Goal: Use online tool/utility: Utilize a website feature to perform a specific function

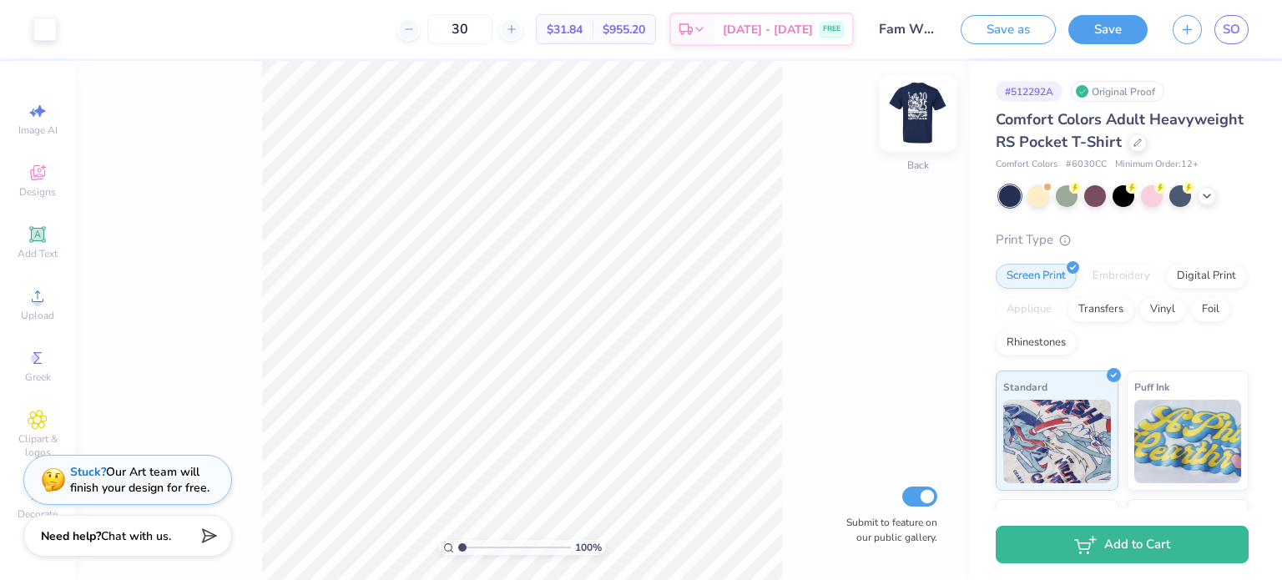
click at [909, 103] on img at bounding box center [918, 113] width 67 height 67
type input "1"
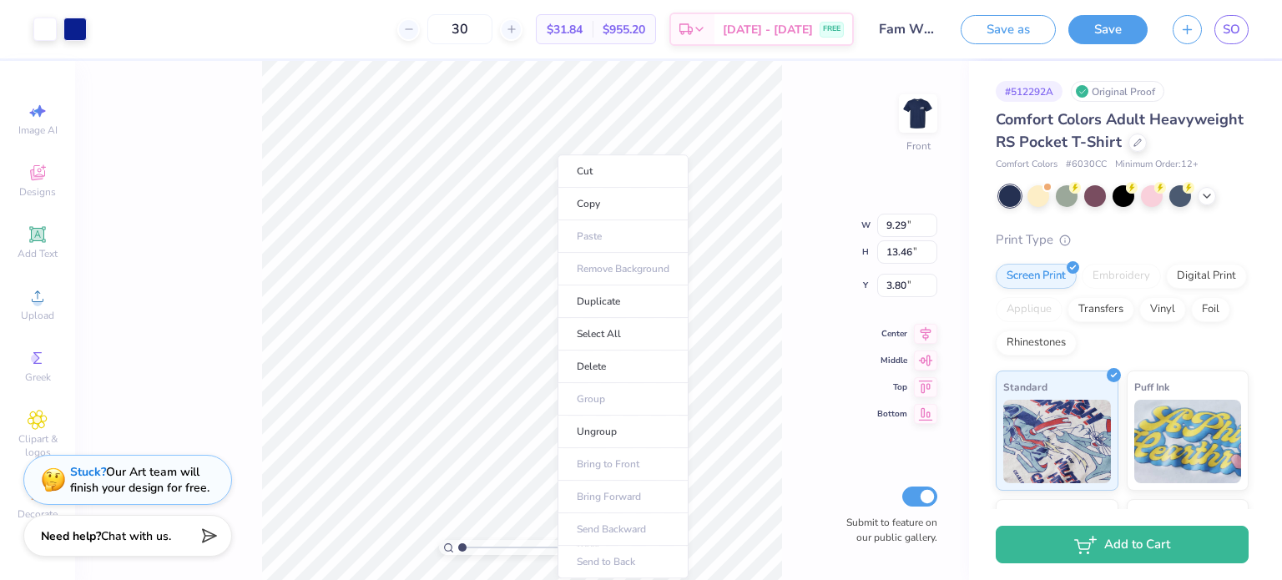
click at [813, 426] on div "100 % Front W 9.29 9.29 " H 13.46 13.46 " Y 3.80 3.80 " Center Middle Top Botto…" at bounding box center [522, 320] width 894 height 519
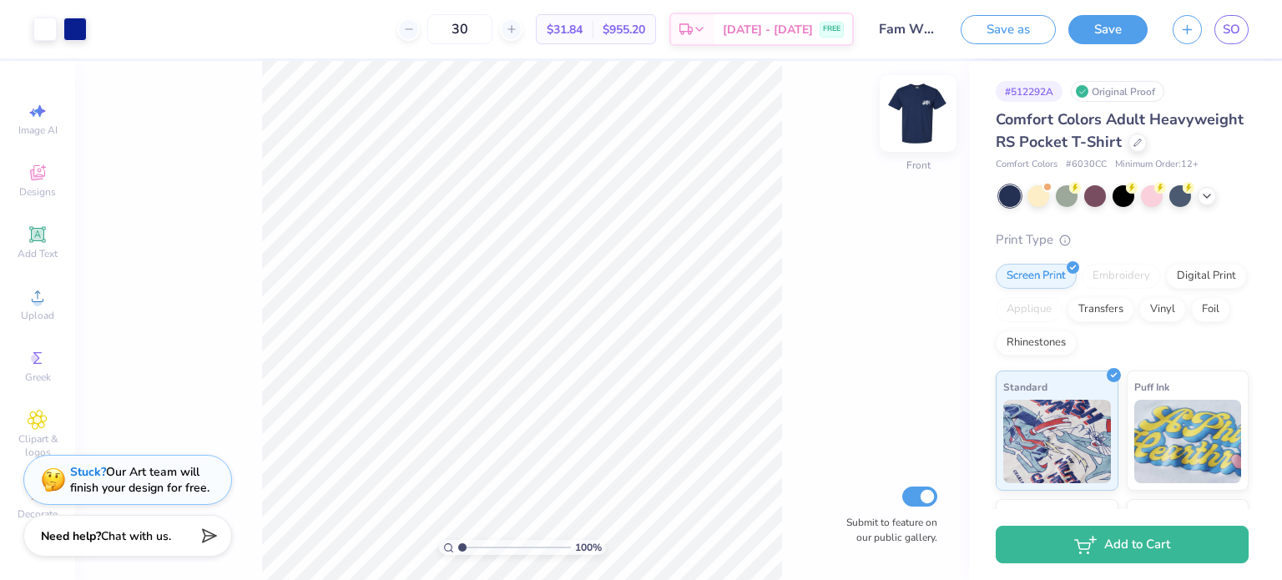
click at [910, 117] on img at bounding box center [918, 113] width 67 height 67
click at [910, 117] on img at bounding box center [917, 113] width 33 height 33
click at [1202, 201] on icon at bounding box center [1206, 194] width 13 height 13
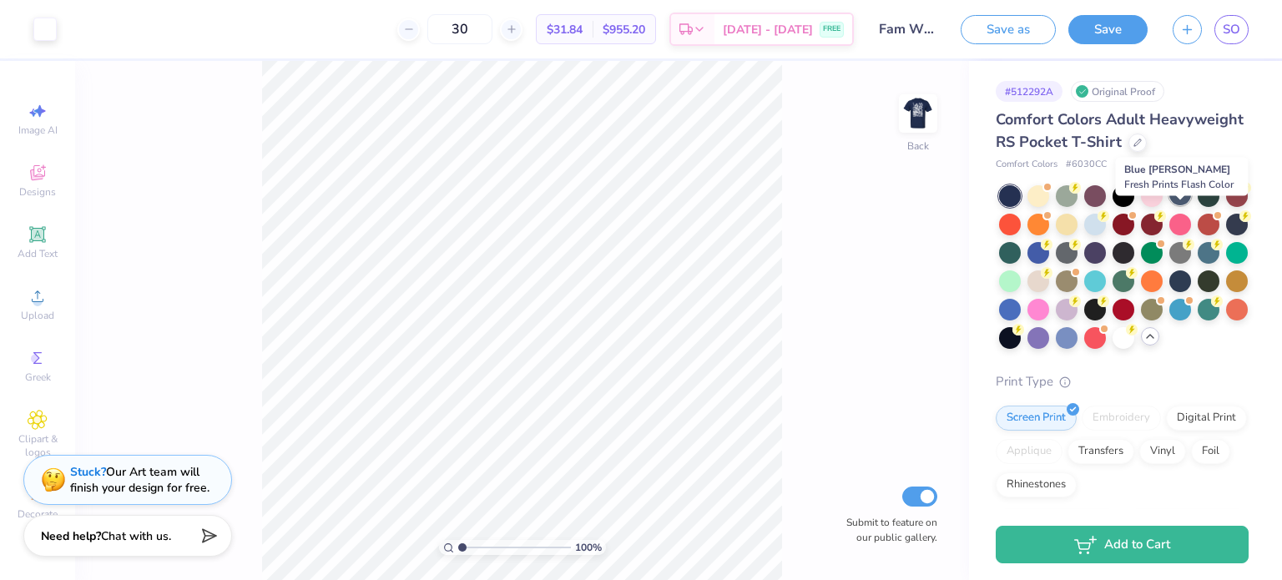
click at [1186, 205] on div at bounding box center [1180, 195] width 22 height 22
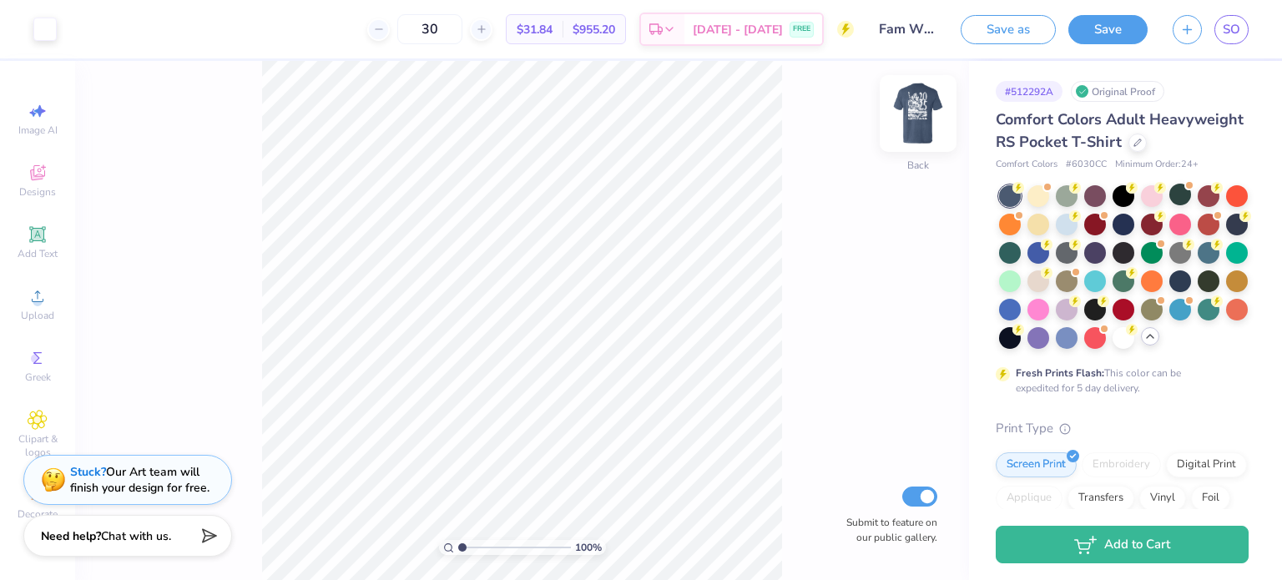
click at [923, 119] on img at bounding box center [918, 113] width 67 height 67
click at [923, 119] on img at bounding box center [917, 113] width 33 height 33
click at [1226, 234] on div at bounding box center [1237, 223] width 22 height 22
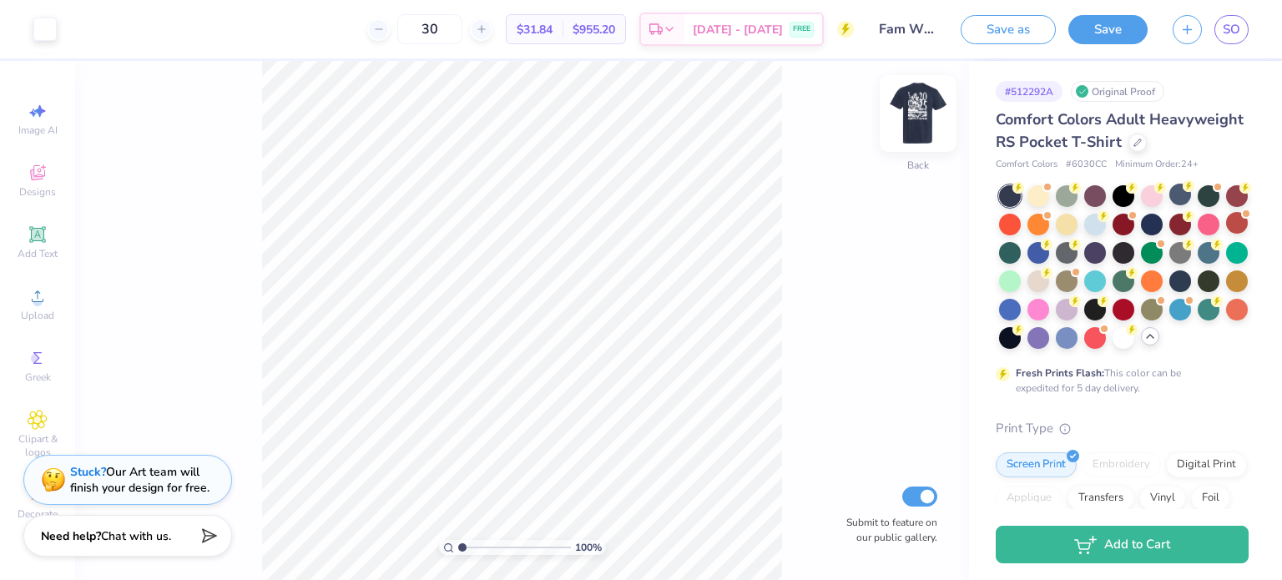
click at [919, 109] on img at bounding box center [918, 113] width 67 height 67
click at [919, 109] on img at bounding box center [917, 113] width 33 height 33
click at [905, 110] on img at bounding box center [918, 113] width 67 height 67
click at [920, 123] on img at bounding box center [918, 113] width 67 height 67
click at [832, 255] on div "100 % Back Submit to feature on our public gallery." at bounding box center [522, 320] width 894 height 519
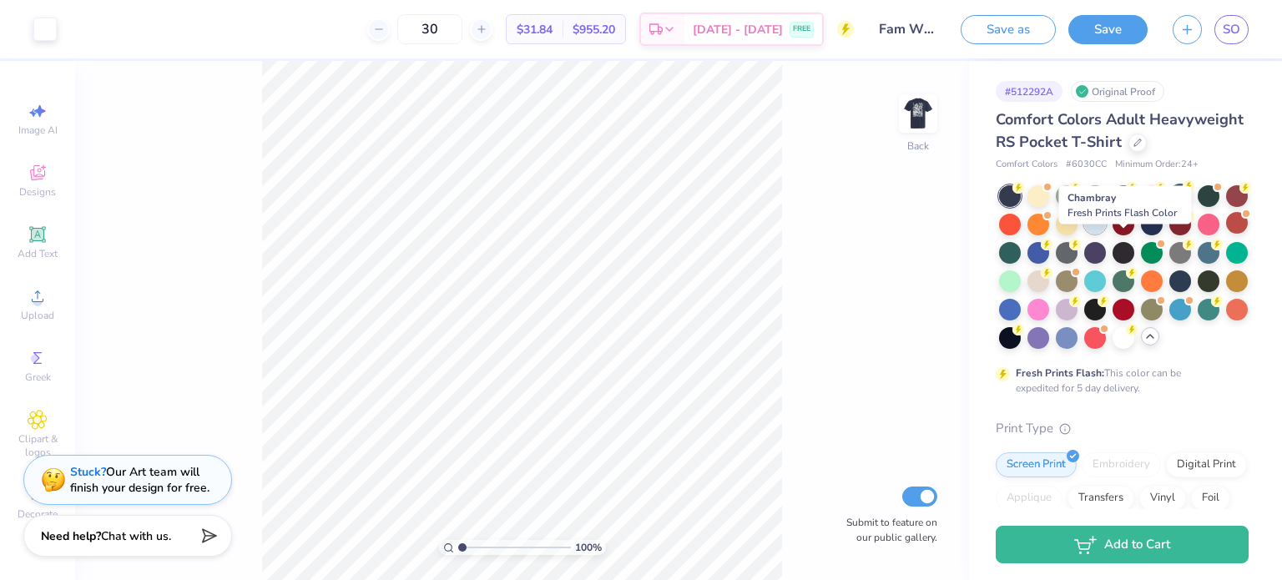
click at [1106, 234] on div at bounding box center [1095, 223] width 22 height 22
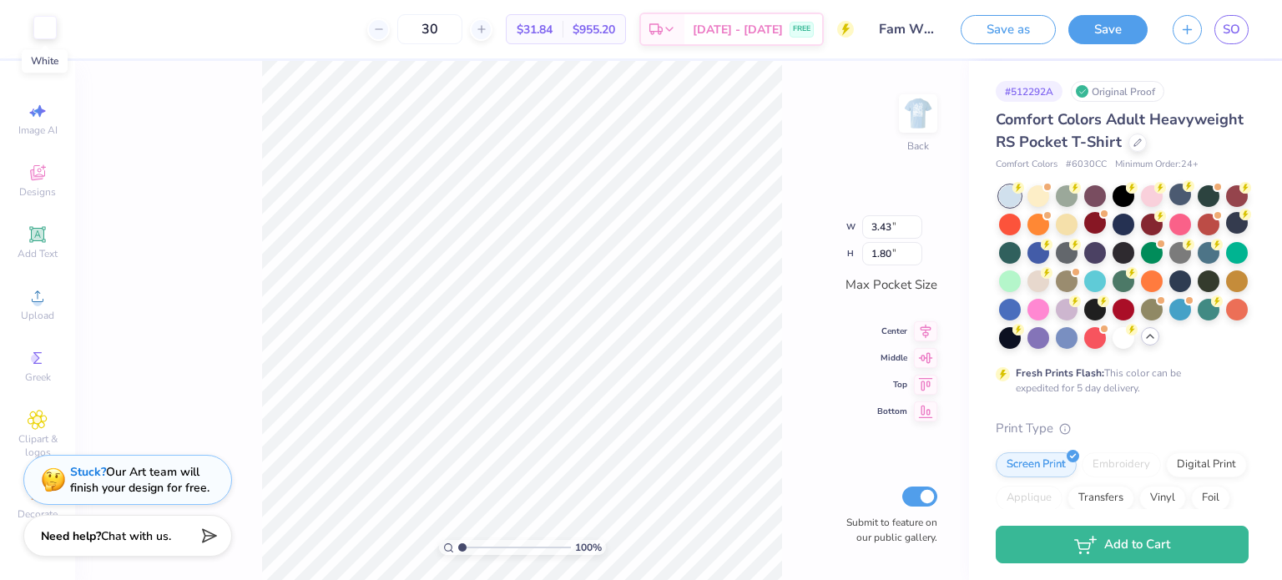
click at [52, 23] on div at bounding box center [44, 27] width 23 height 23
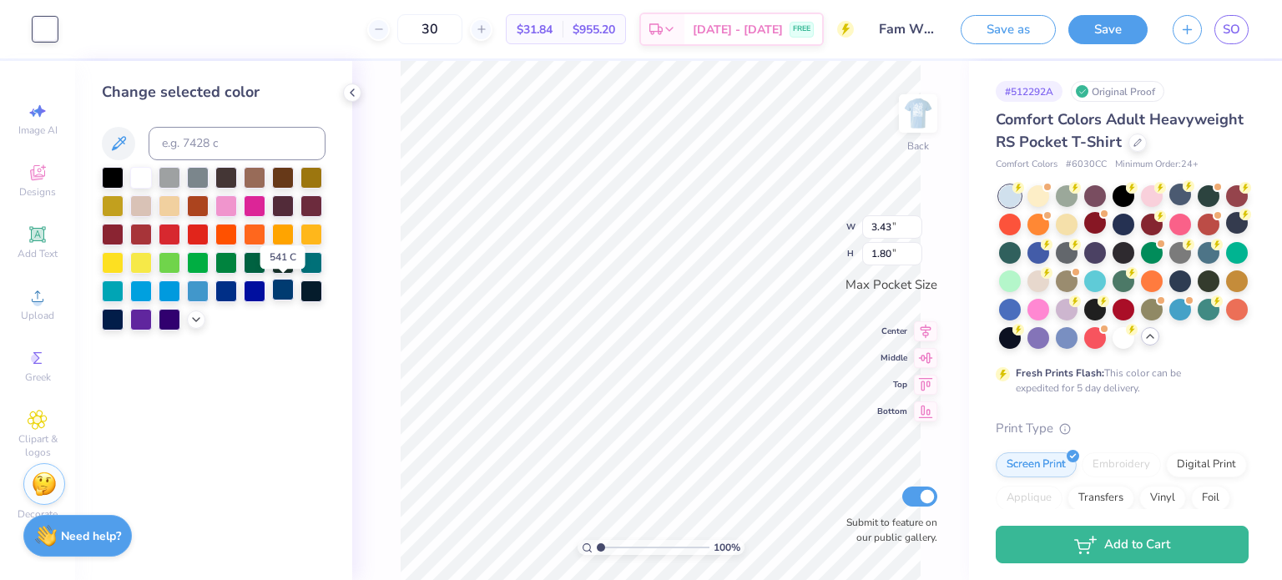
click at [281, 290] on div at bounding box center [283, 290] width 22 height 22
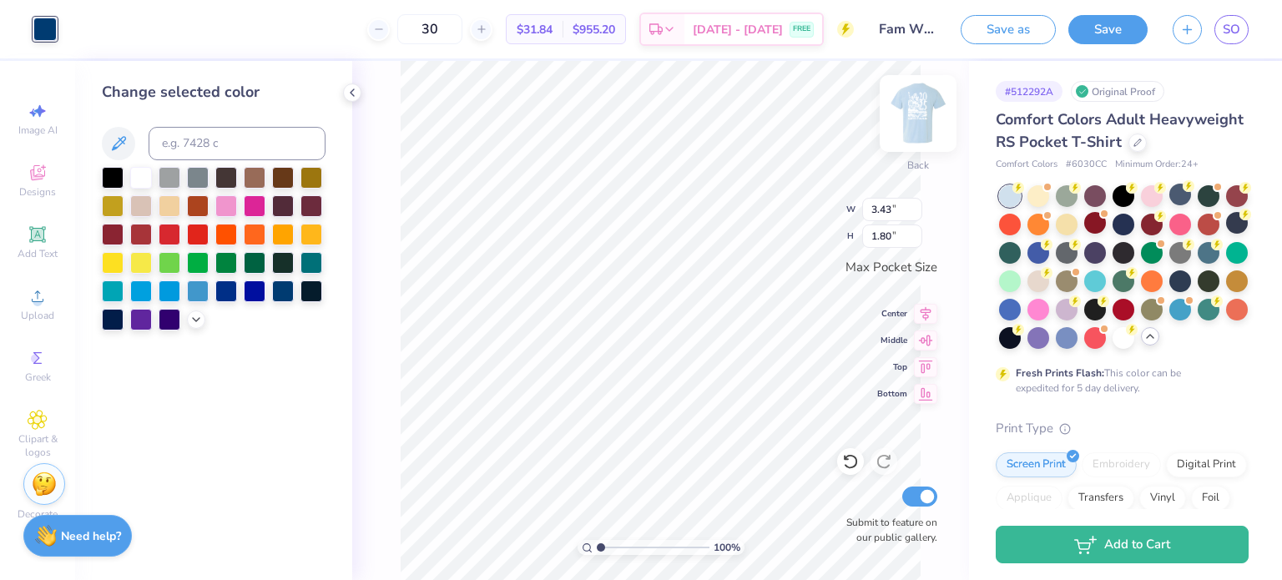
click at [925, 119] on img at bounding box center [918, 113] width 67 height 67
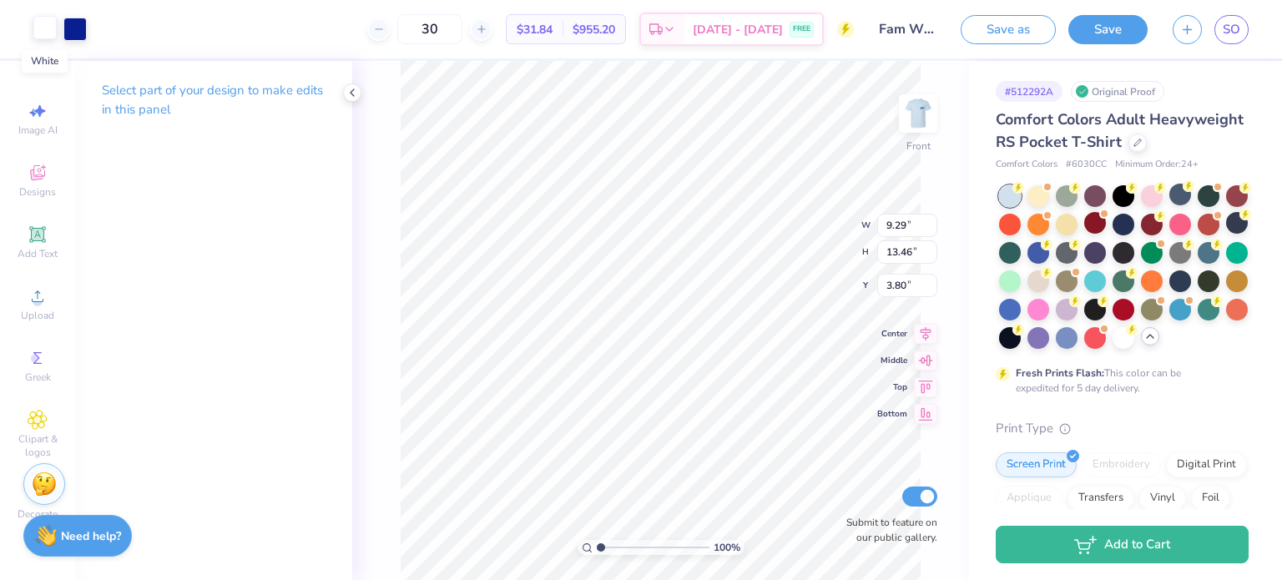
click at [42, 28] on div at bounding box center [44, 27] width 23 height 23
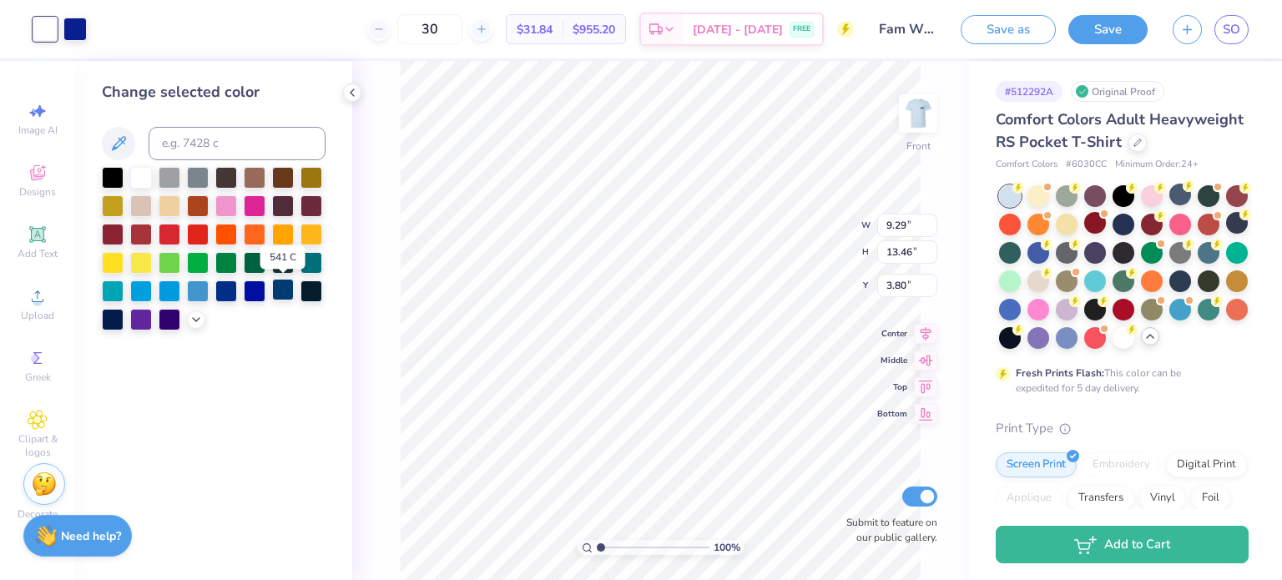
click at [289, 300] on div at bounding box center [283, 290] width 22 height 22
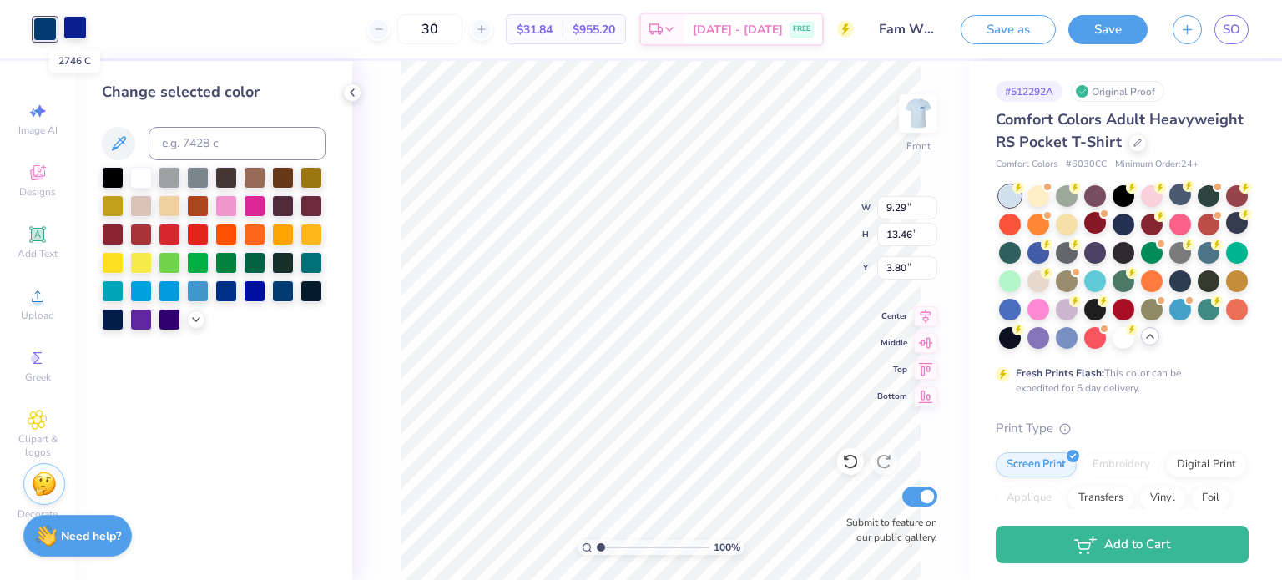
click at [70, 31] on div at bounding box center [74, 27] width 23 height 23
click at [285, 300] on div at bounding box center [283, 290] width 22 height 22
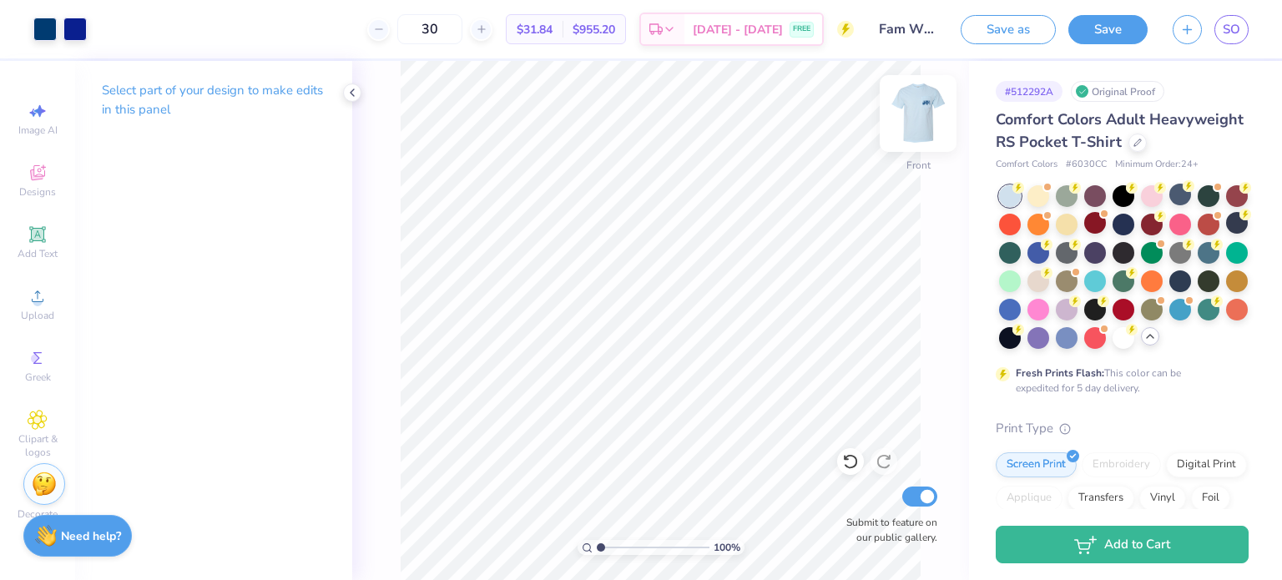
click at [913, 126] on img at bounding box center [918, 113] width 67 height 67
click at [913, 126] on img at bounding box center [917, 113] width 33 height 33
click at [931, 137] on img at bounding box center [918, 113] width 67 height 67
click at [931, 130] on img at bounding box center [917, 113] width 33 height 33
click at [840, 462] on div at bounding box center [850, 461] width 27 height 27
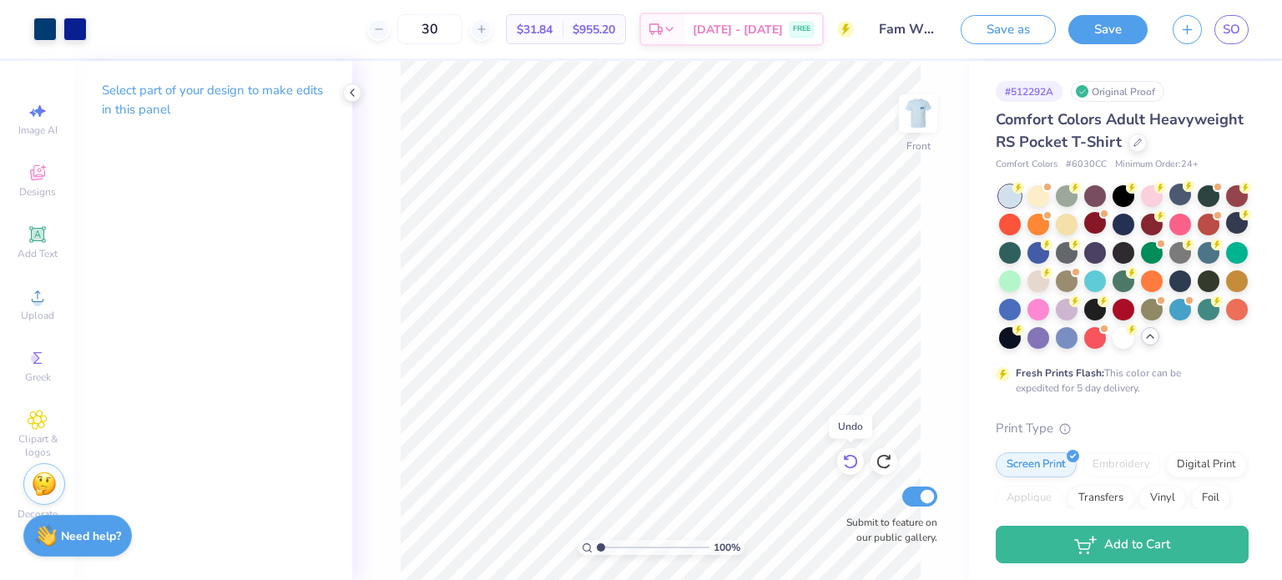
click at [840, 462] on div at bounding box center [850, 461] width 27 height 27
click at [1226, 234] on div at bounding box center [1237, 223] width 22 height 22
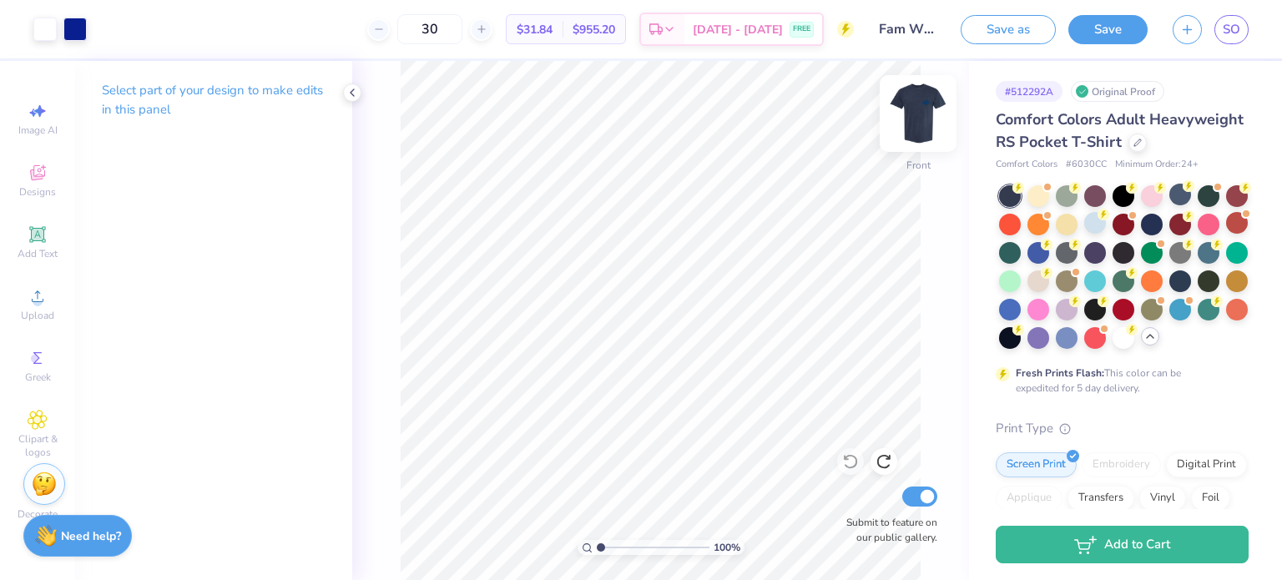
click at [906, 123] on img at bounding box center [918, 113] width 67 height 67
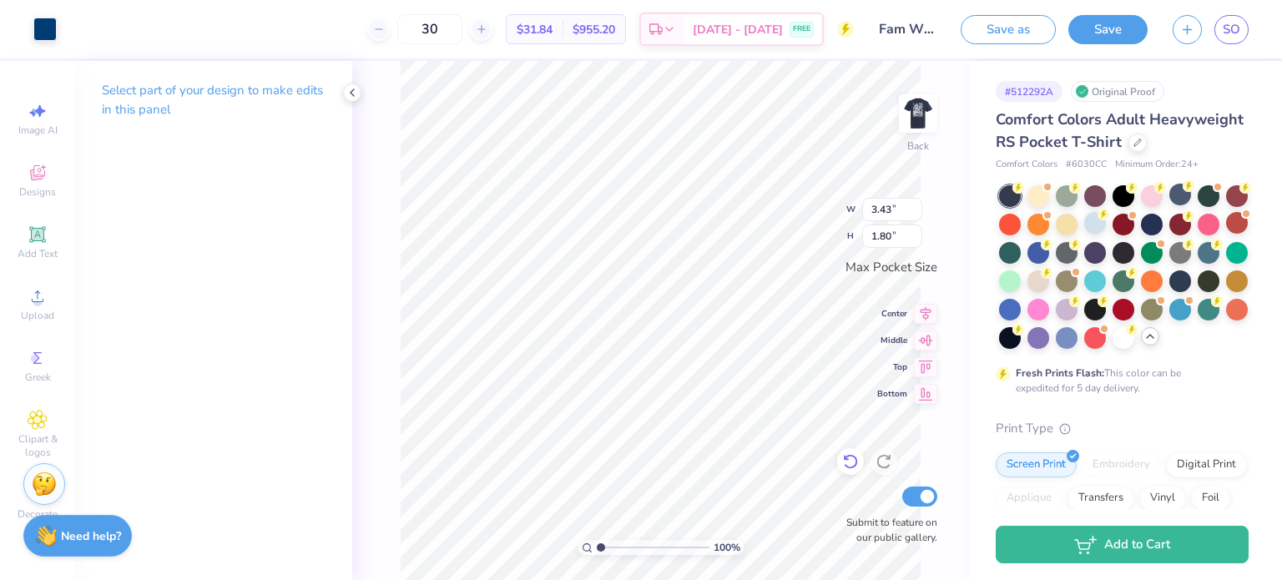
click at [847, 466] on icon at bounding box center [850, 461] width 17 height 17
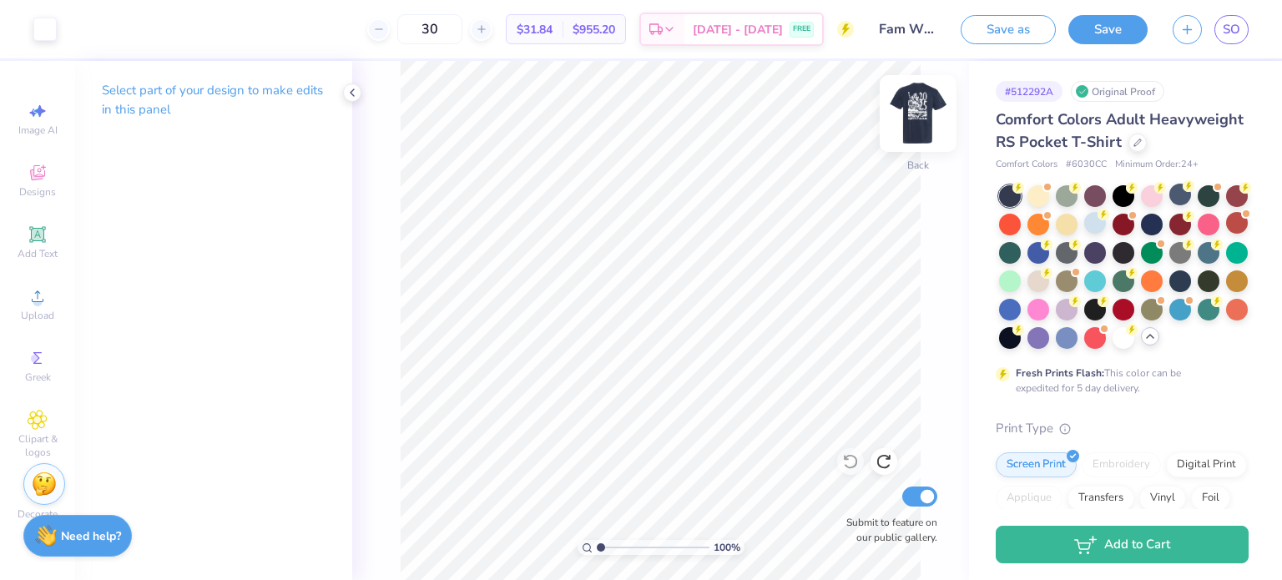
click at [914, 114] on img at bounding box center [918, 113] width 67 height 67
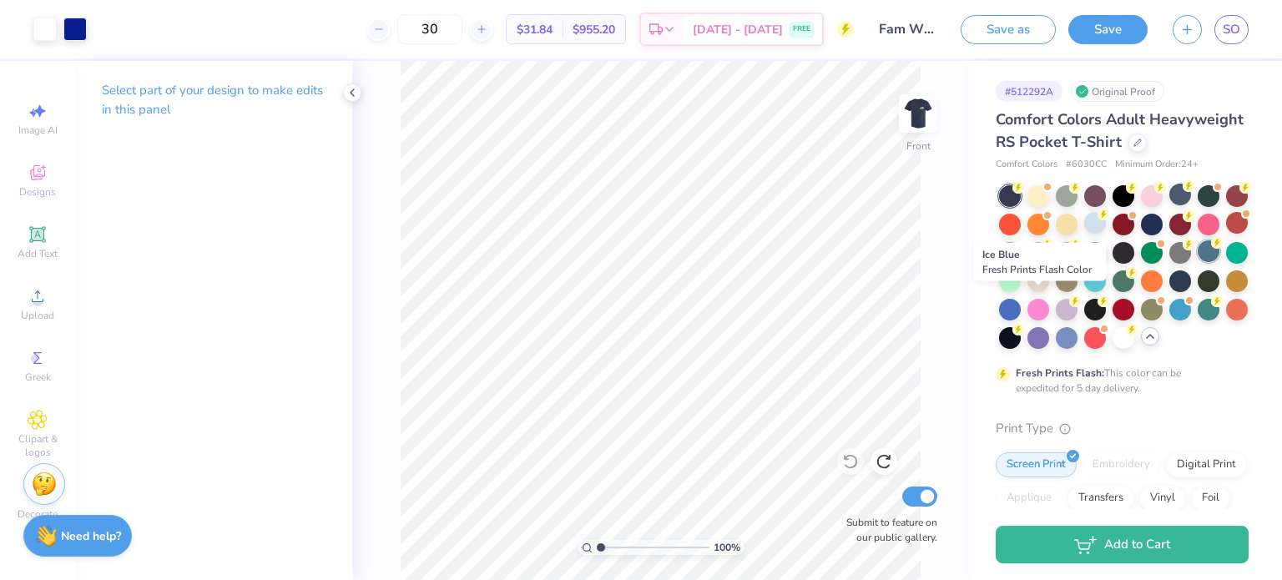
click at [1197, 262] on div at bounding box center [1208, 251] width 22 height 22
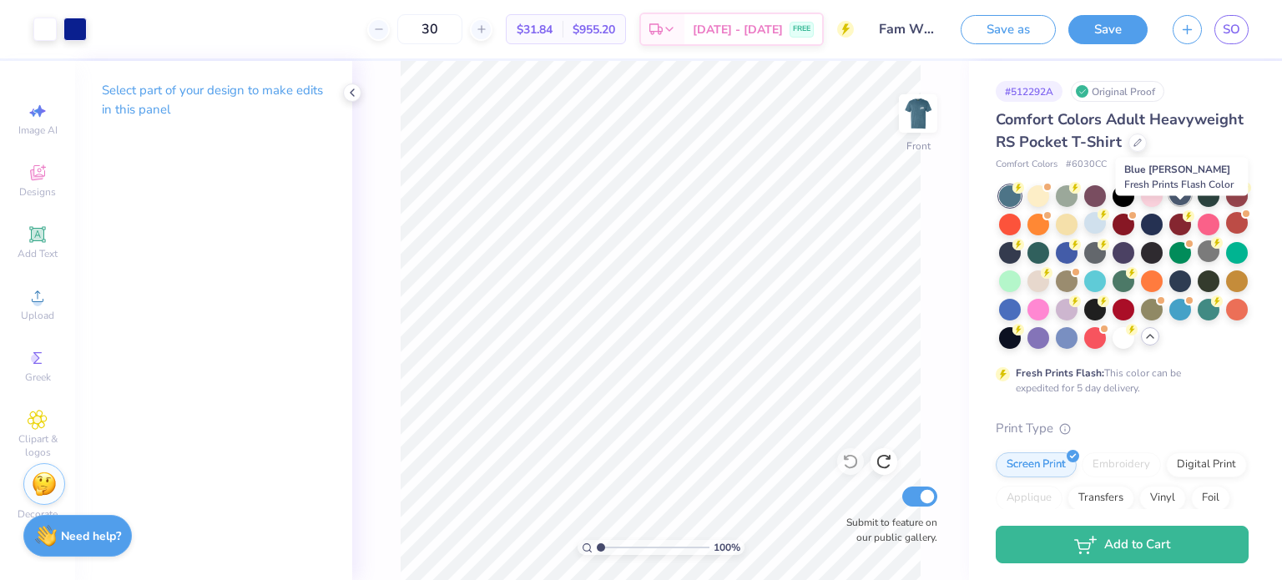
click at [1182, 205] on div at bounding box center [1180, 195] width 22 height 22
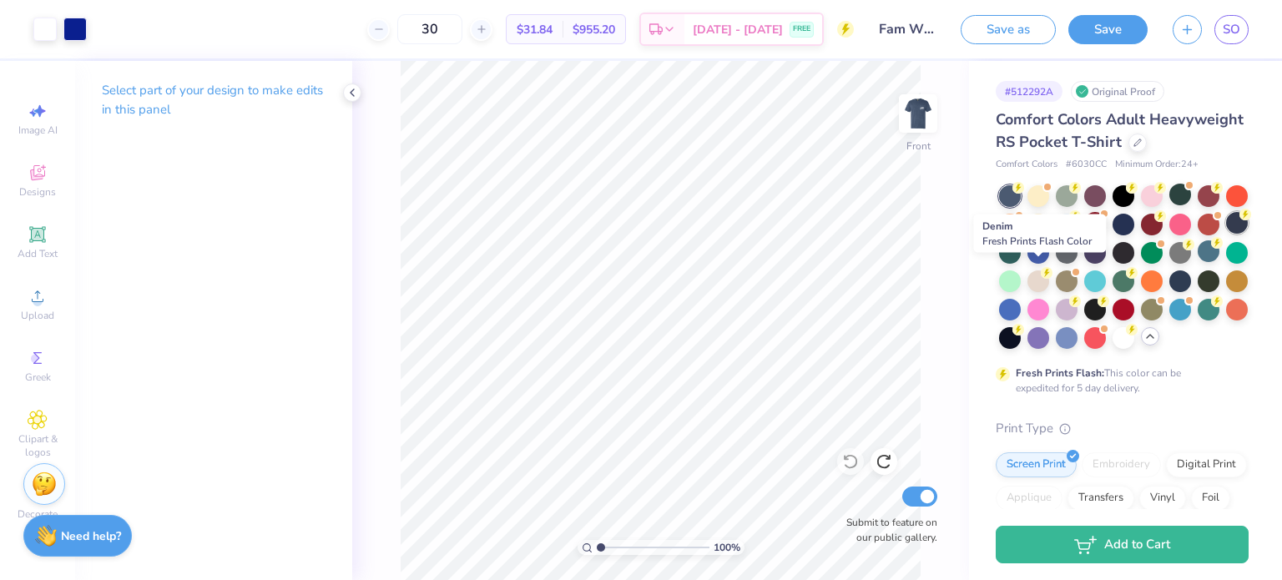
click at [1226, 234] on div at bounding box center [1237, 223] width 22 height 22
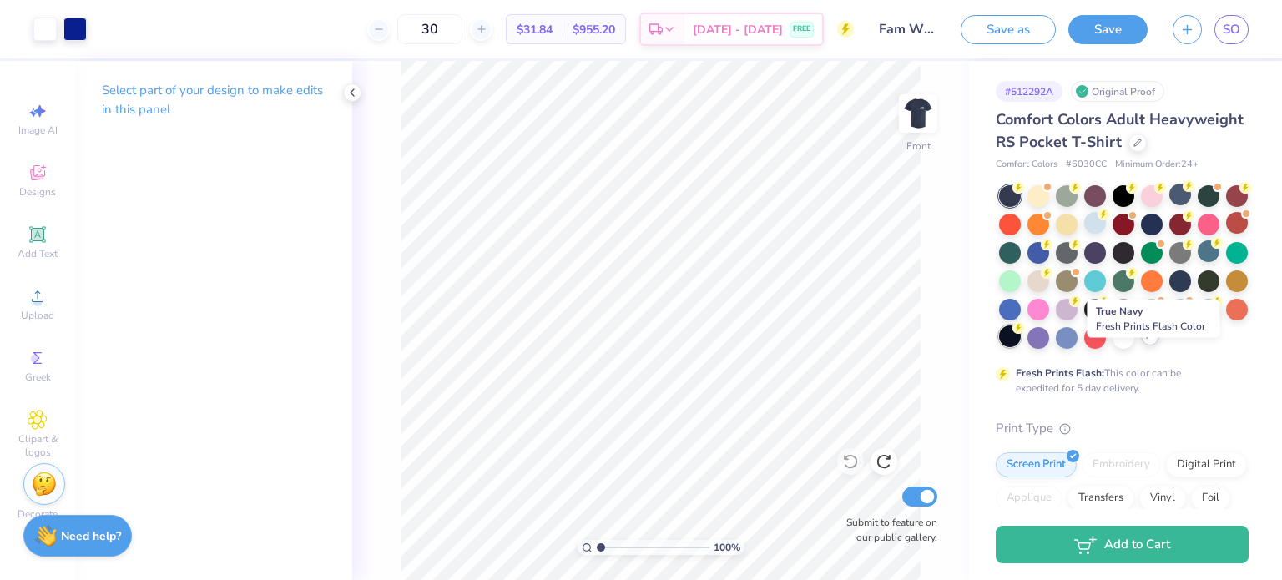
click at [1021, 347] on div at bounding box center [1010, 336] width 22 height 22
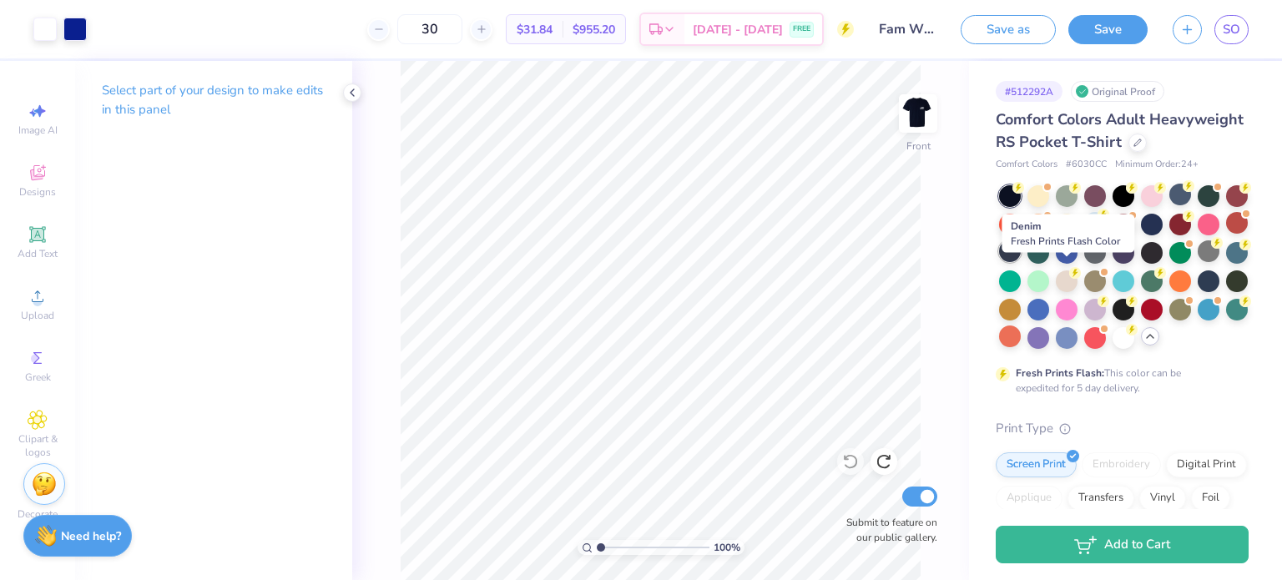
click at [1021, 262] on div at bounding box center [1010, 251] width 22 height 22
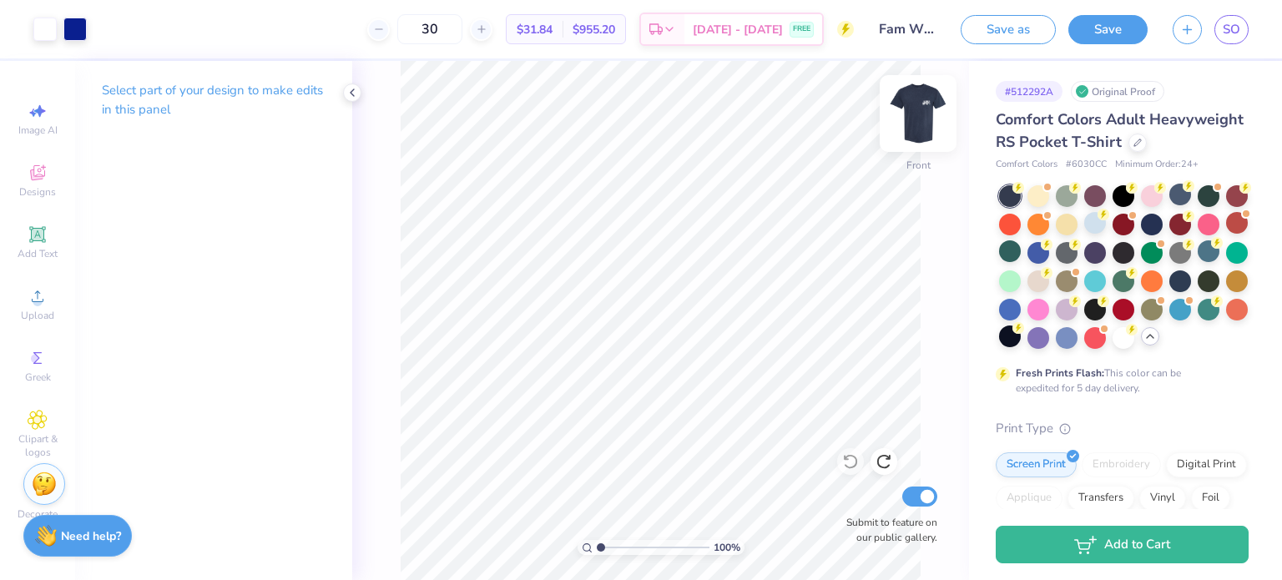
click at [921, 120] on img at bounding box center [918, 113] width 67 height 67
click at [1112, 347] on div at bounding box center [1123, 336] width 22 height 22
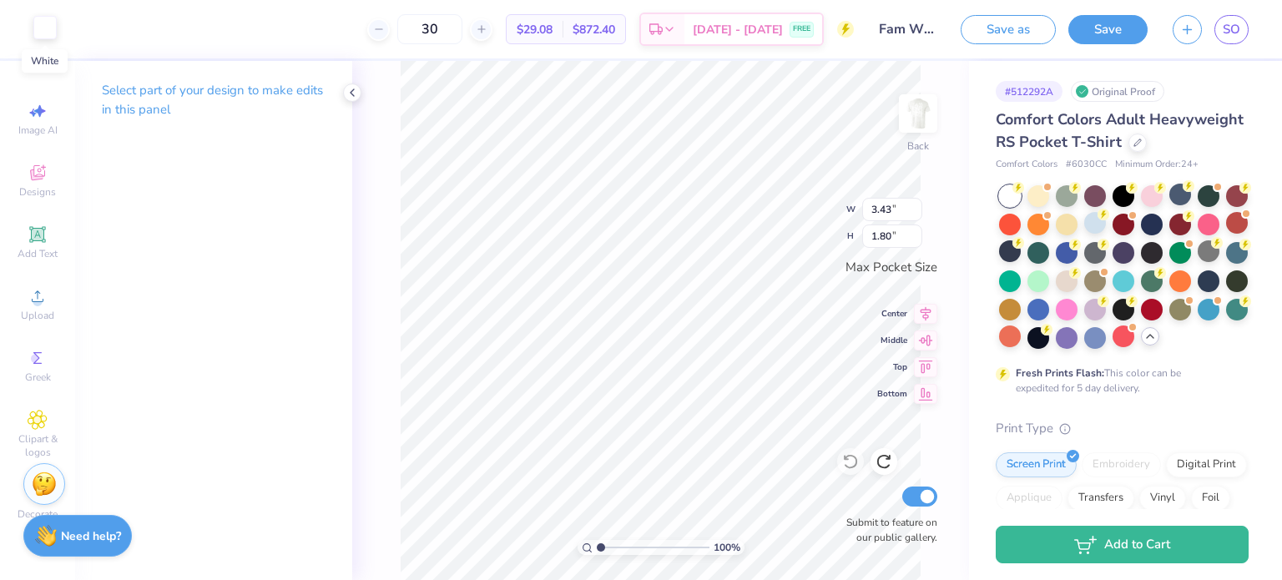
click at [55, 38] on div at bounding box center [44, 27] width 23 height 23
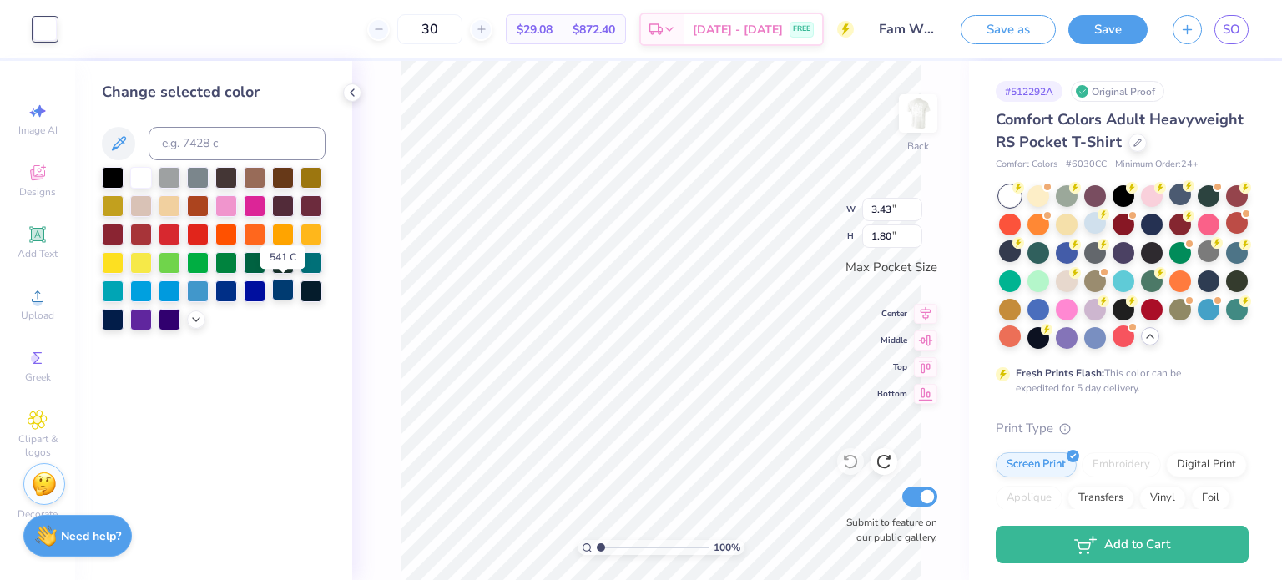
click at [285, 299] on div at bounding box center [283, 290] width 22 height 22
click at [925, 126] on img at bounding box center [918, 113] width 67 height 67
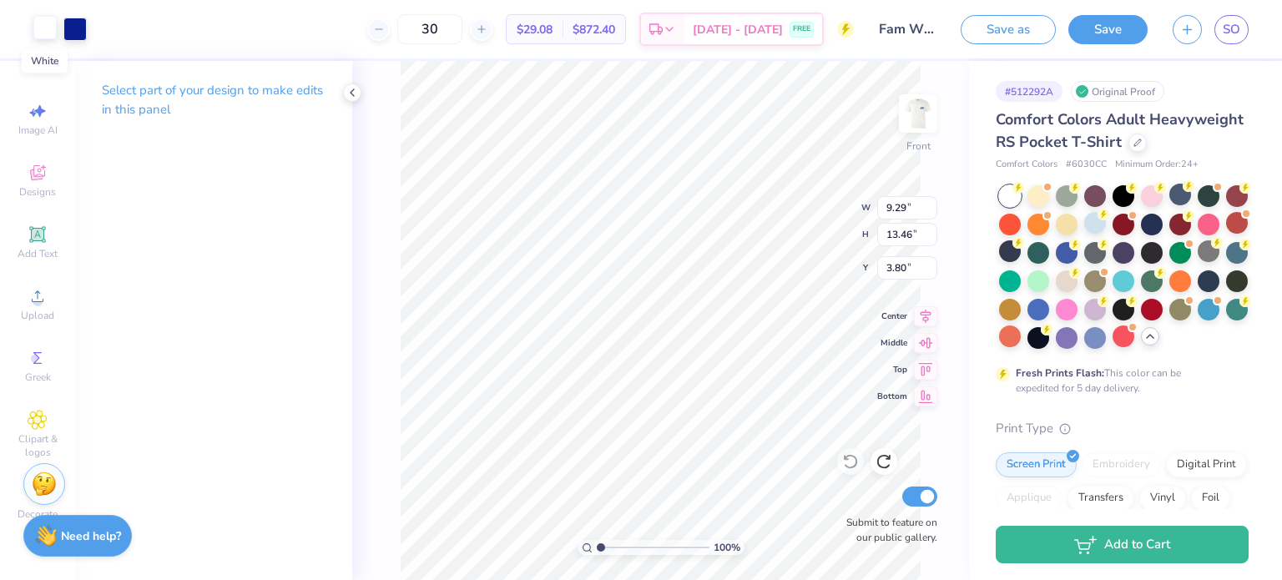
click at [48, 36] on div at bounding box center [44, 27] width 23 height 23
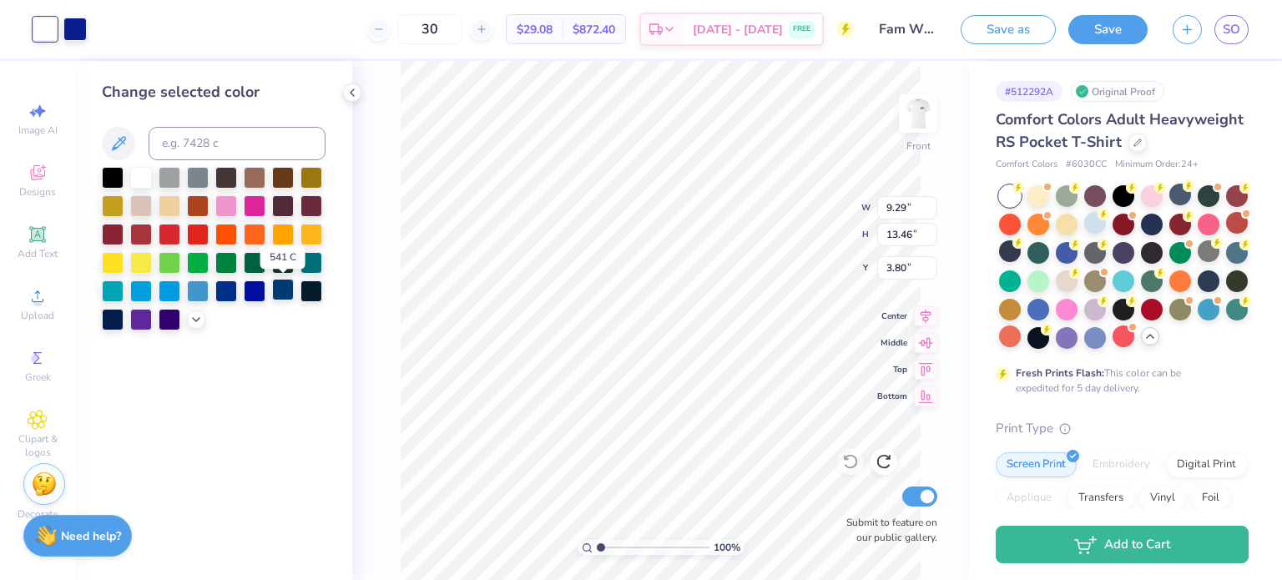
click at [290, 279] on div at bounding box center [283, 290] width 22 height 22
click at [401, 330] on div "100 % Front W 9.29 9.29 " H 13.46 13.46 " Y 3.80 3.80 " Center Middle Top Botto…" at bounding box center [660, 320] width 617 height 519
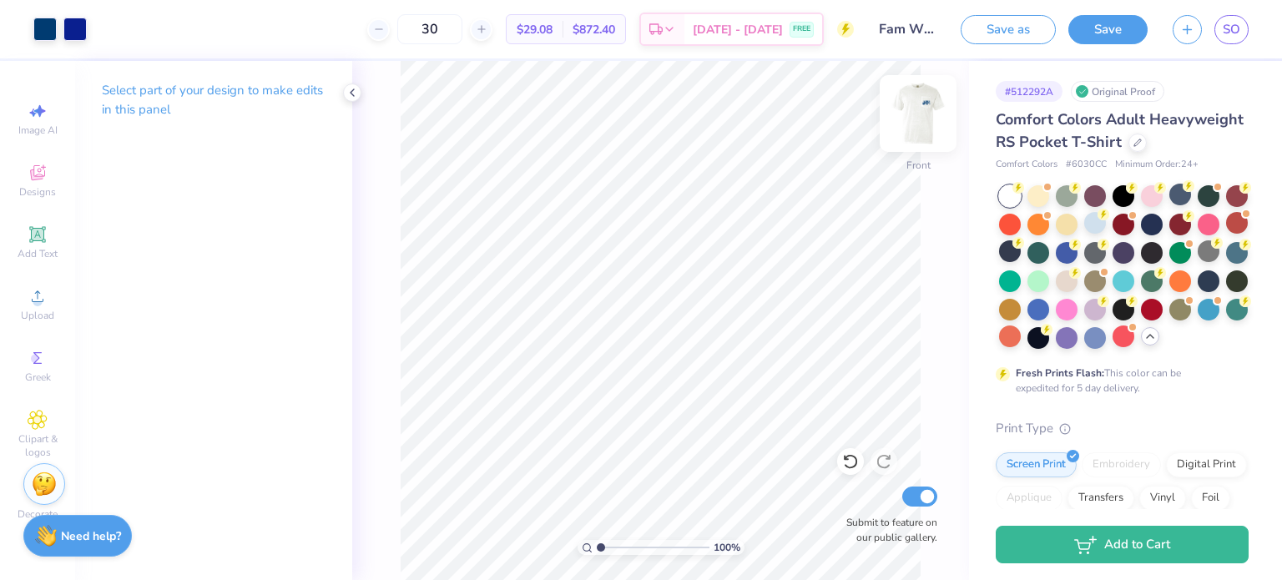
click at [920, 108] on img at bounding box center [918, 113] width 67 height 67
click at [920, 108] on img at bounding box center [917, 113] width 33 height 33
click at [1021, 262] on div at bounding box center [1010, 251] width 22 height 22
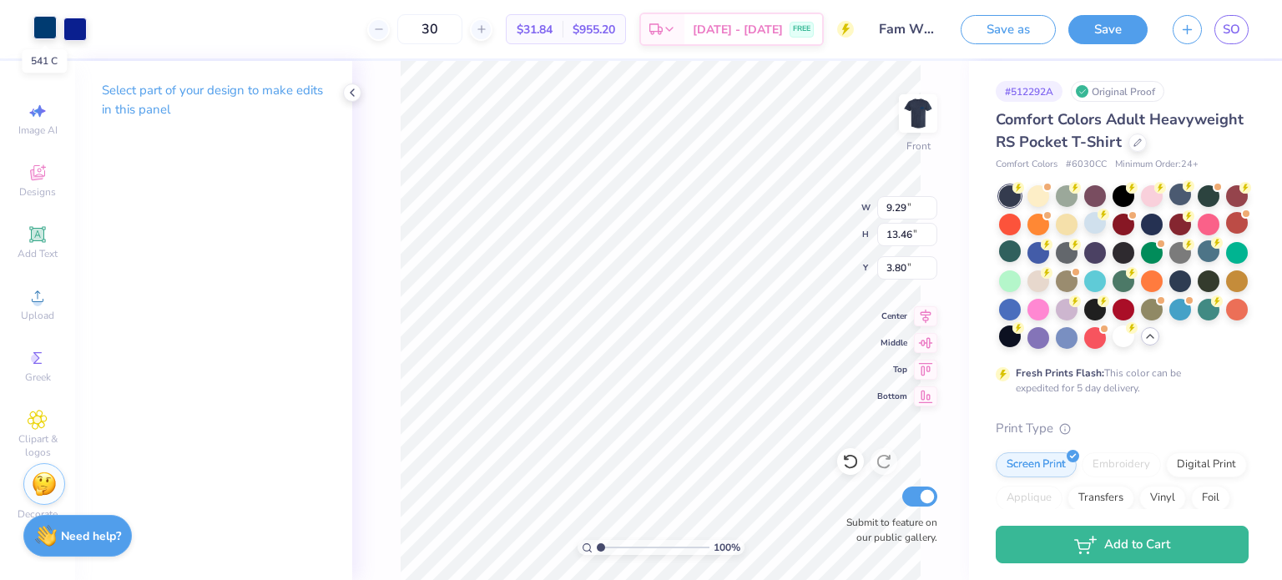
click at [42, 33] on div at bounding box center [44, 27] width 23 height 23
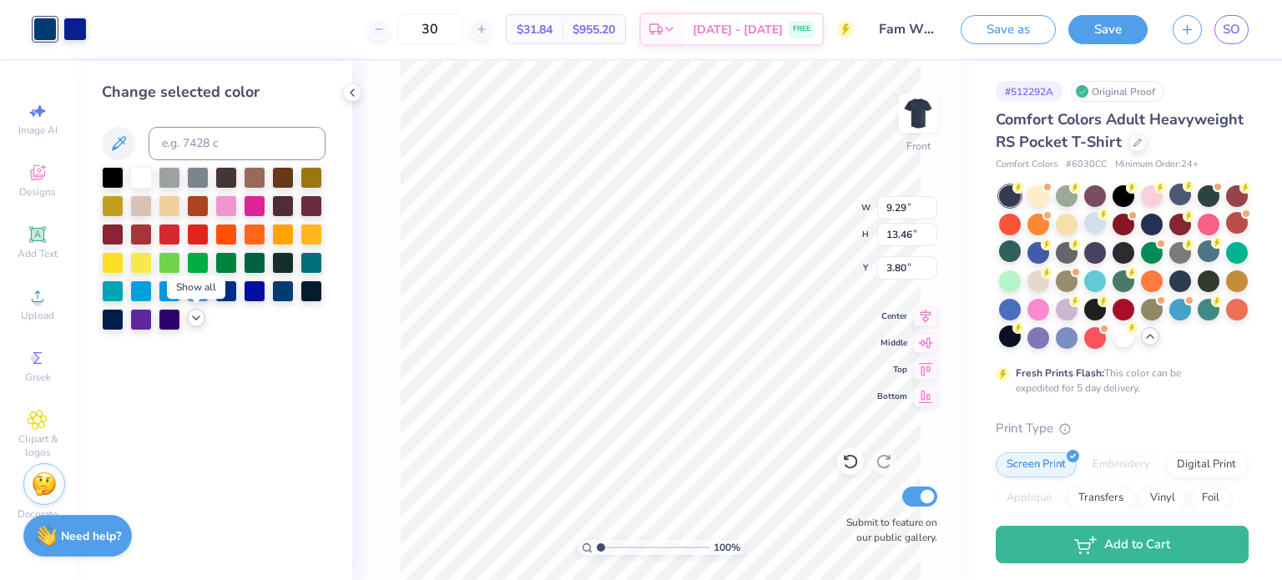
click at [195, 324] on icon at bounding box center [195, 317] width 13 height 13
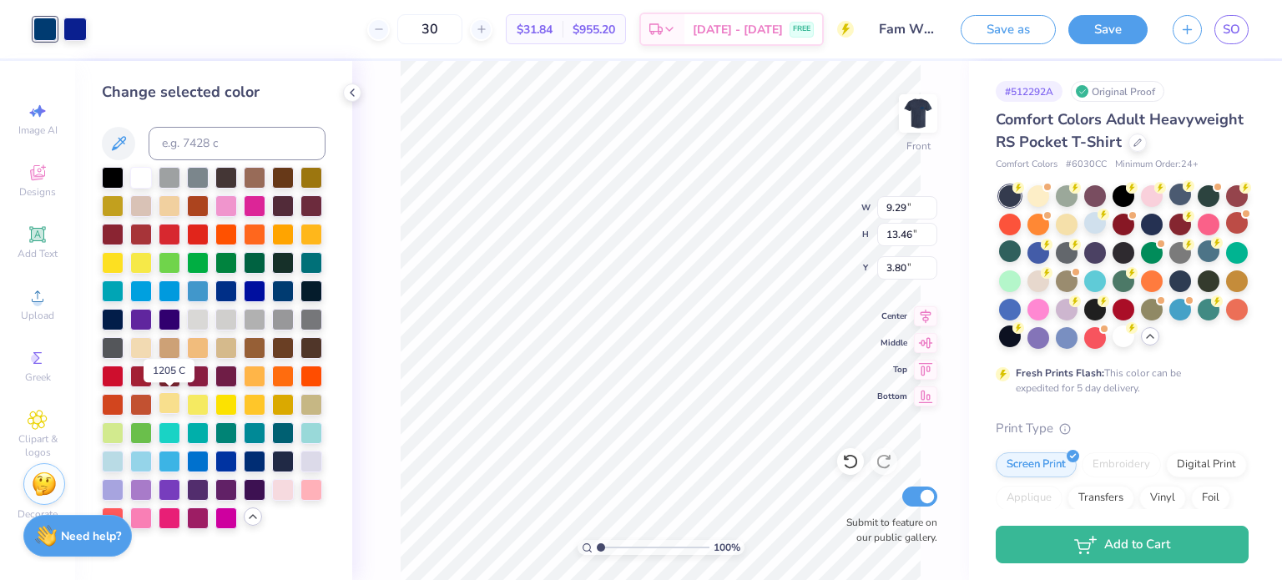
click at [168, 396] on div at bounding box center [170, 403] width 22 height 22
click at [195, 402] on div at bounding box center [198, 403] width 22 height 22
click at [174, 403] on div at bounding box center [170, 403] width 22 height 22
click at [139, 179] on div at bounding box center [141, 176] width 22 height 22
click at [916, 109] on img at bounding box center [918, 113] width 67 height 67
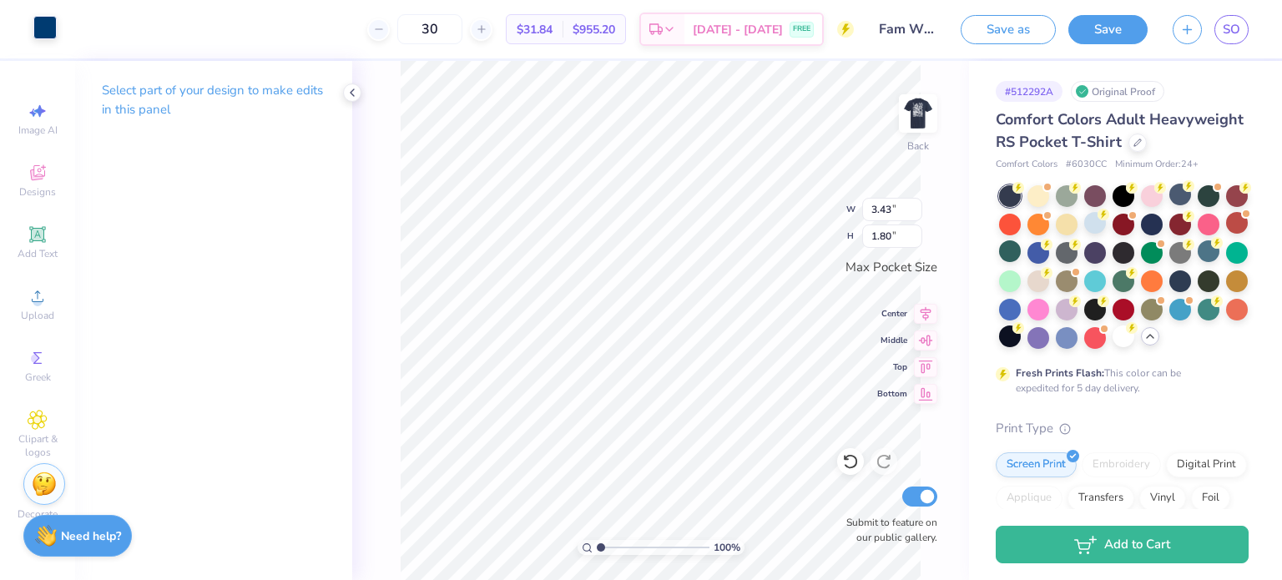
click at [41, 33] on div at bounding box center [44, 27] width 23 height 23
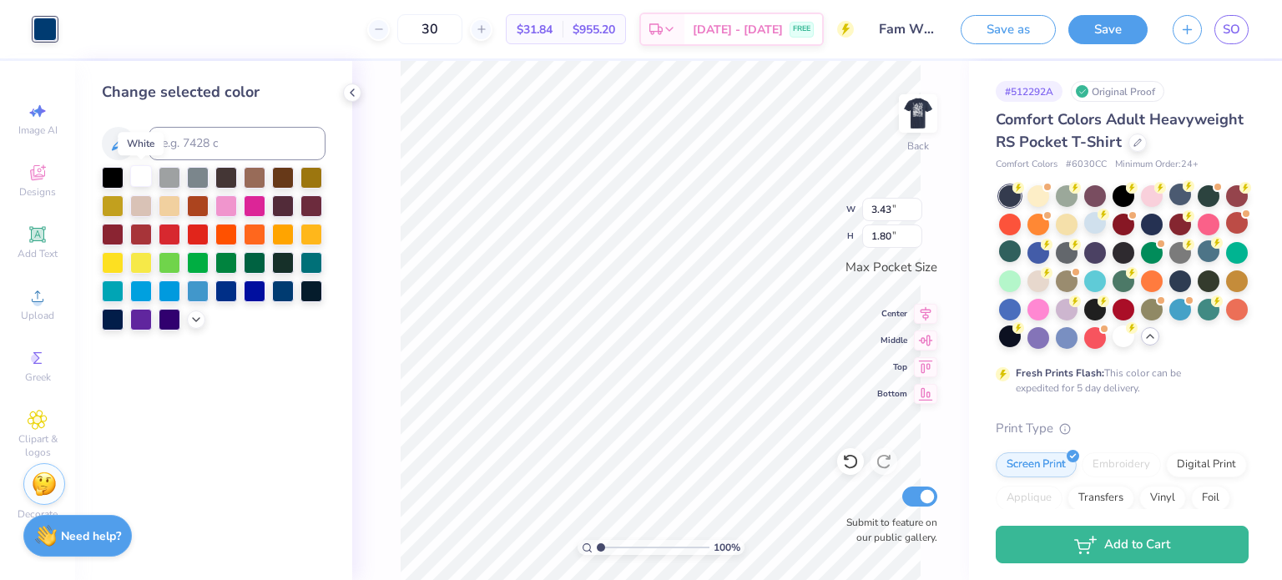
click at [145, 174] on div at bounding box center [141, 176] width 22 height 22
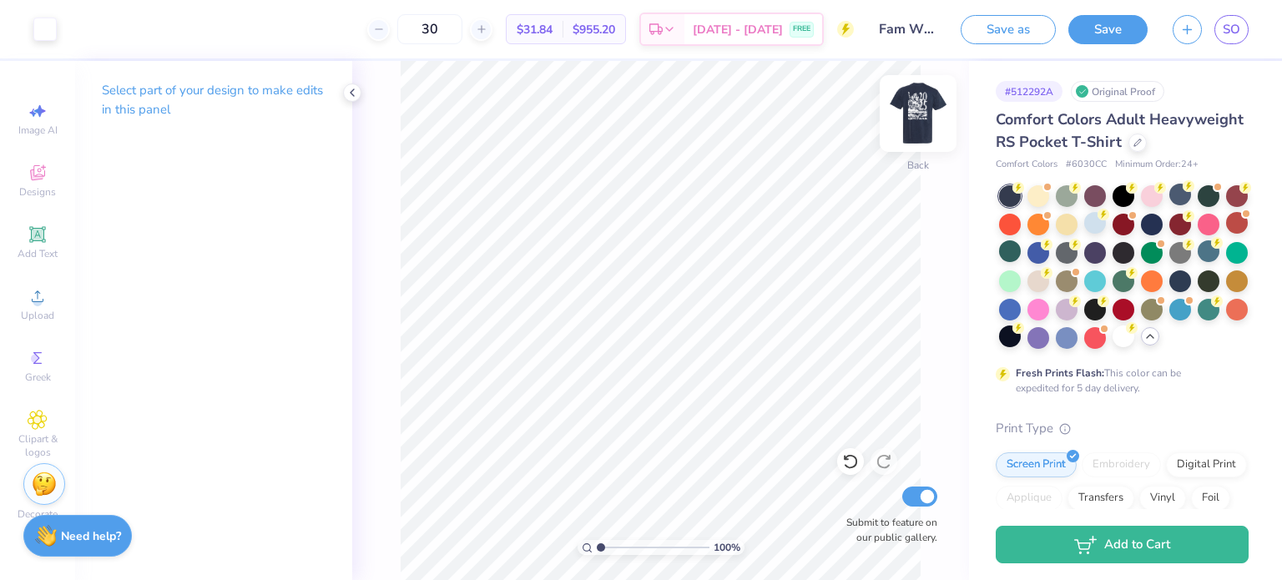
click at [916, 121] on img at bounding box center [918, 113] width 67 height 67
click at [1094, 205] on div at bounding box center [1095, 195] width 22 height 22
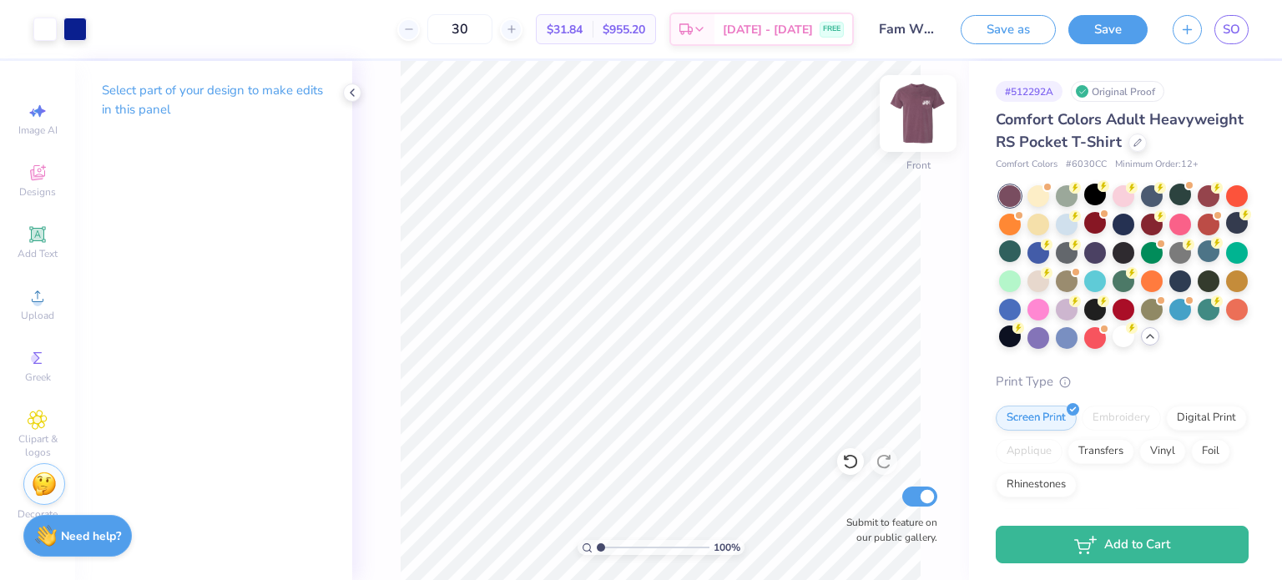
click at [915, 99] on img at bounding box center [918, 113] width 67 height 67
click at [915, 99] on img at bounding box center [917, 113] width 33 height 33
click at [1226, 234] on div at bounding box center [1237, 223] width 22 height 22
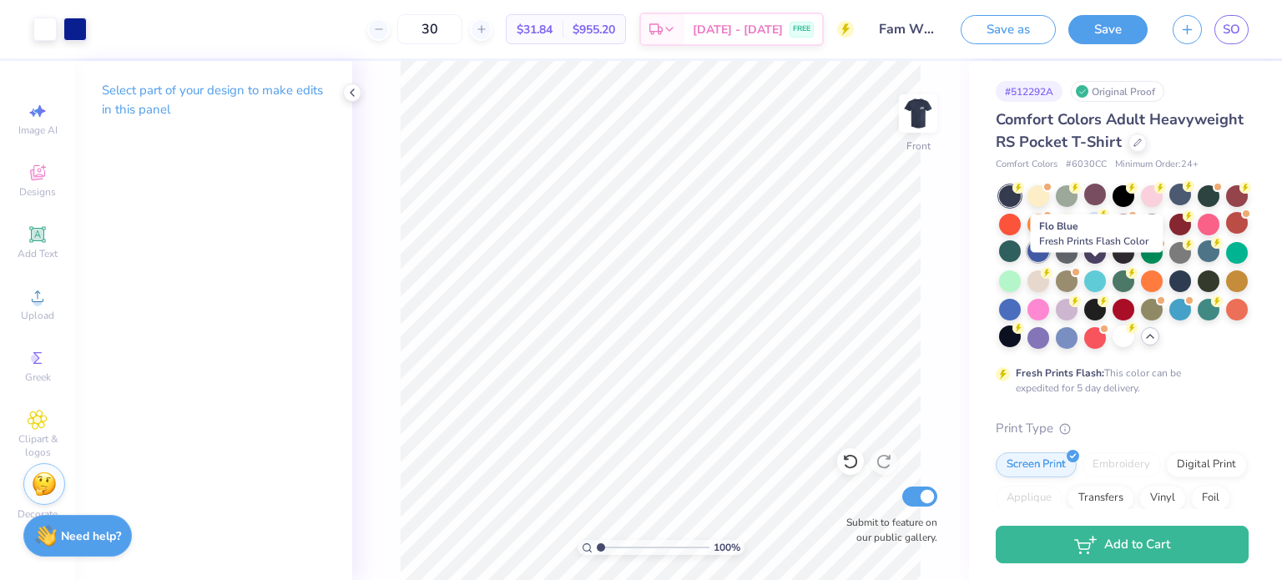
click at [1049, 262] on div at bounding box center [1038, 251] width 22 height 22
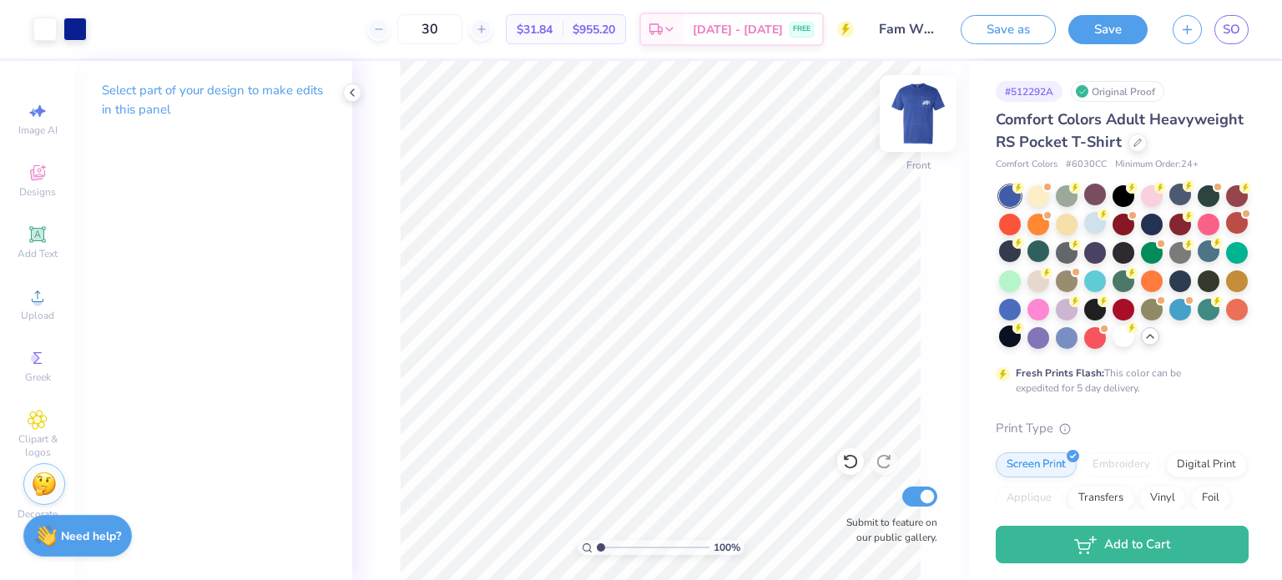
click at [926, 118] on img at bounding box center [918, 113] width 67 height 67
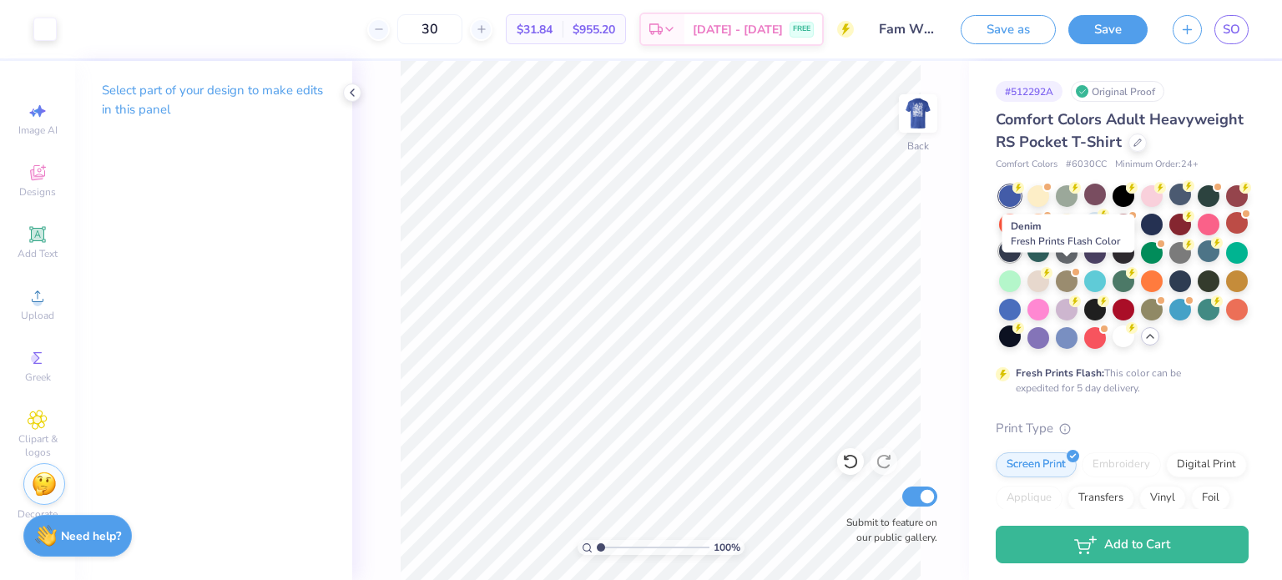
click at [1021, 262] on div at bounding box center [1010, 251] width 22 height 22
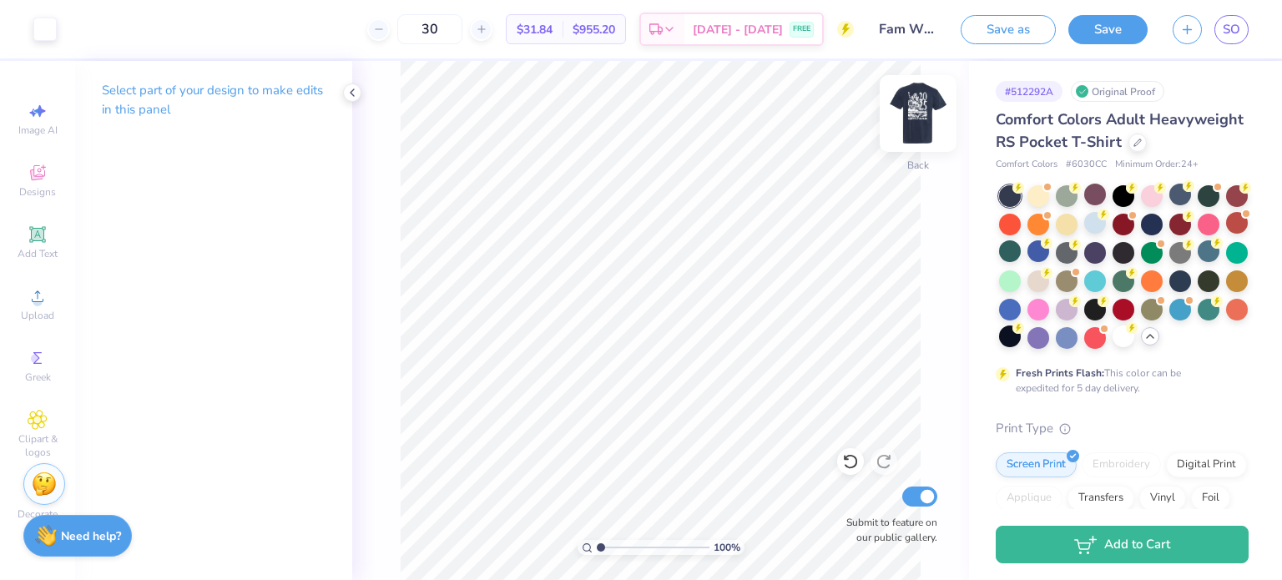
click at [919, 118] on img at bounding box center [918, 113] width 67 height 67
click at [919, 118] on img at bounding box center [917, 113] width 33 height 33
click at [1099, 24] on button "Save" at bounding box center [1107, 27] width 79 height 29
